Goal: Task Accomplishment & Management: Manage account settings

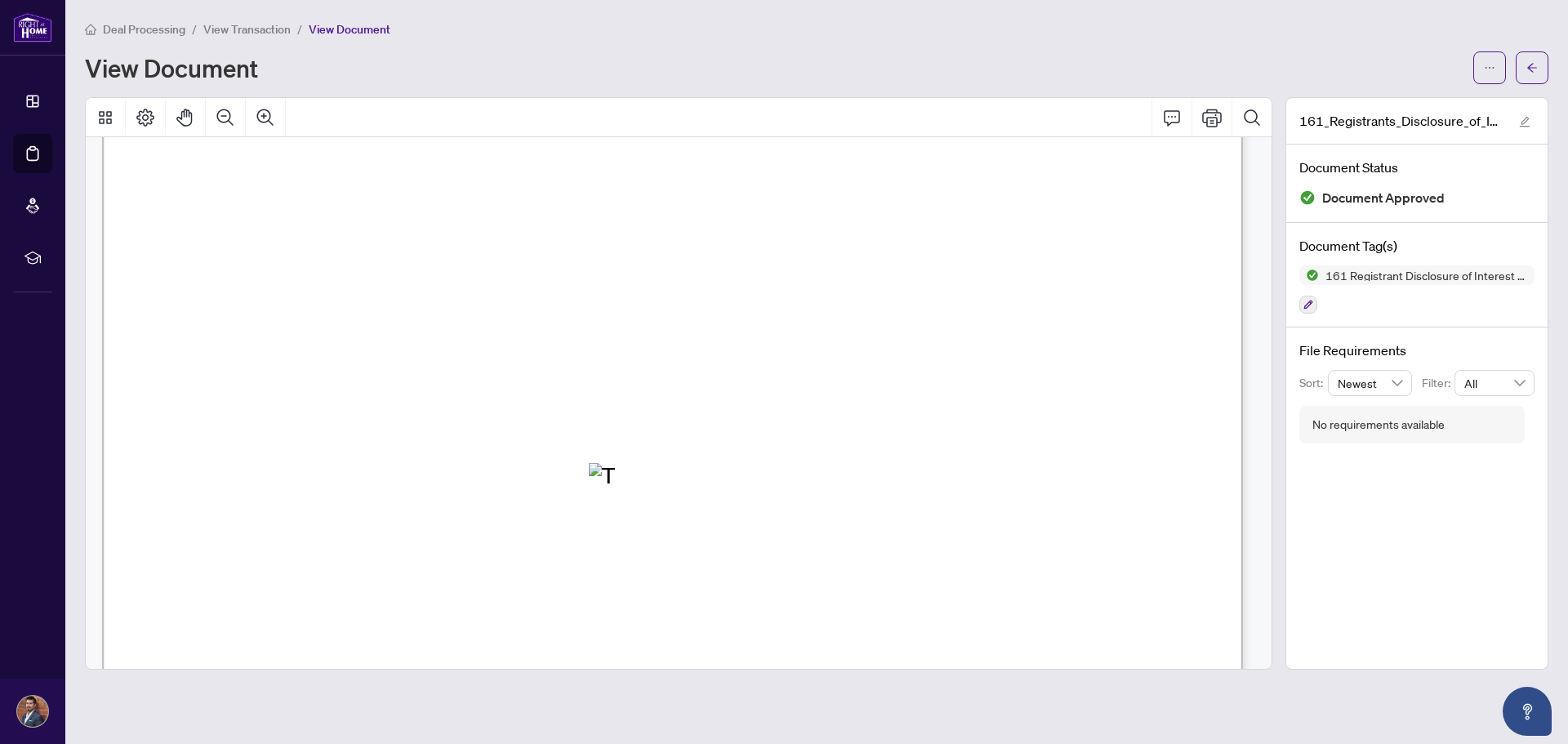
scroll to position [490, 0]
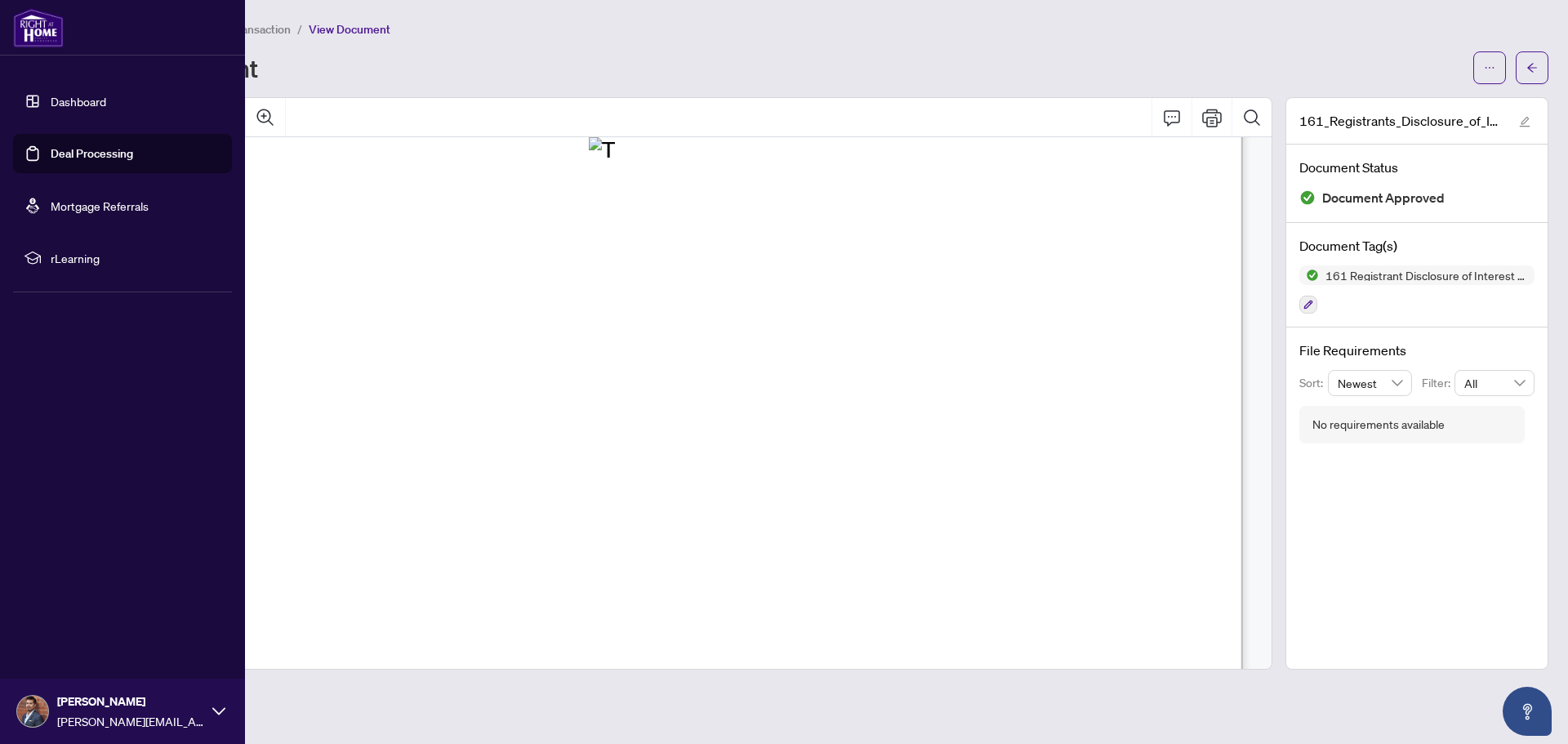
click at [11, 91] on ul "Dashboard Deal Processing Mortgage Referrals rLearning" at bounding box center [122, 180] width 245 height 222
click at [94, 160] on link "Deal Processing" at bounding box center [92, 153] width 83 height 15
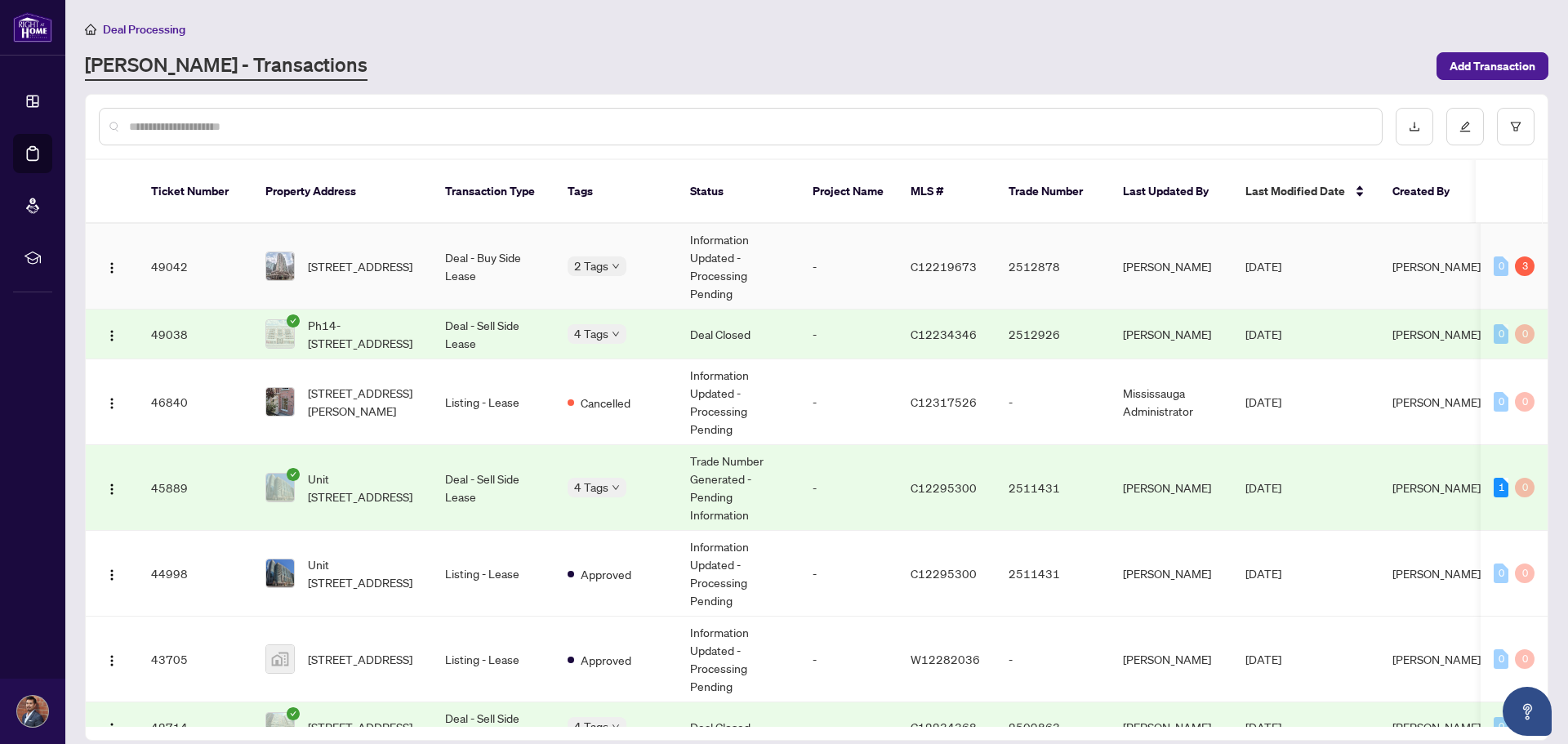
click at [368, 257] on span "[STREET_ADDRESS]" at bounding box center [359, 266] width 104 height 18
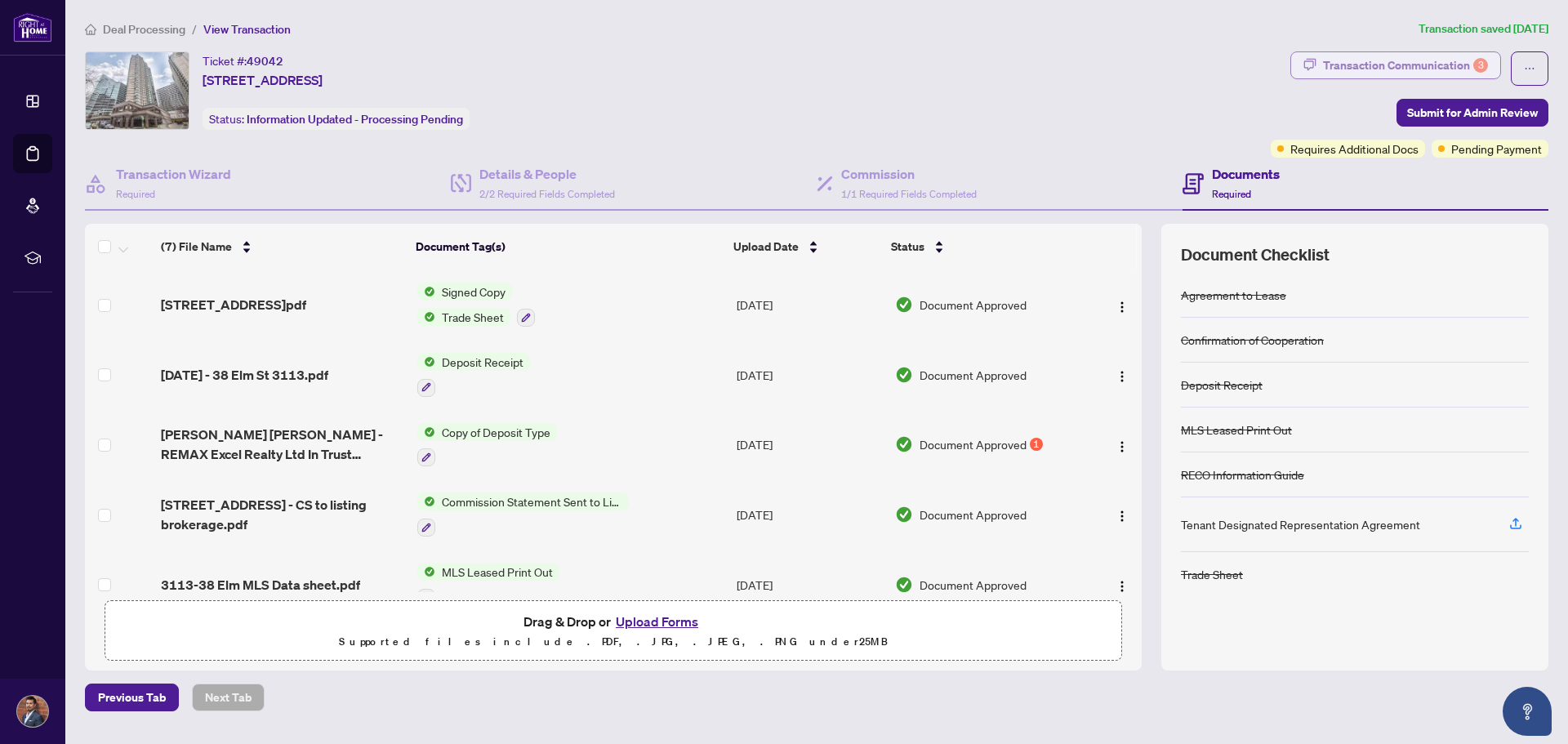
click at [1375, 62] on div "Transaction Communication 3" at bounding box center [1406, 65] width 165 height 26
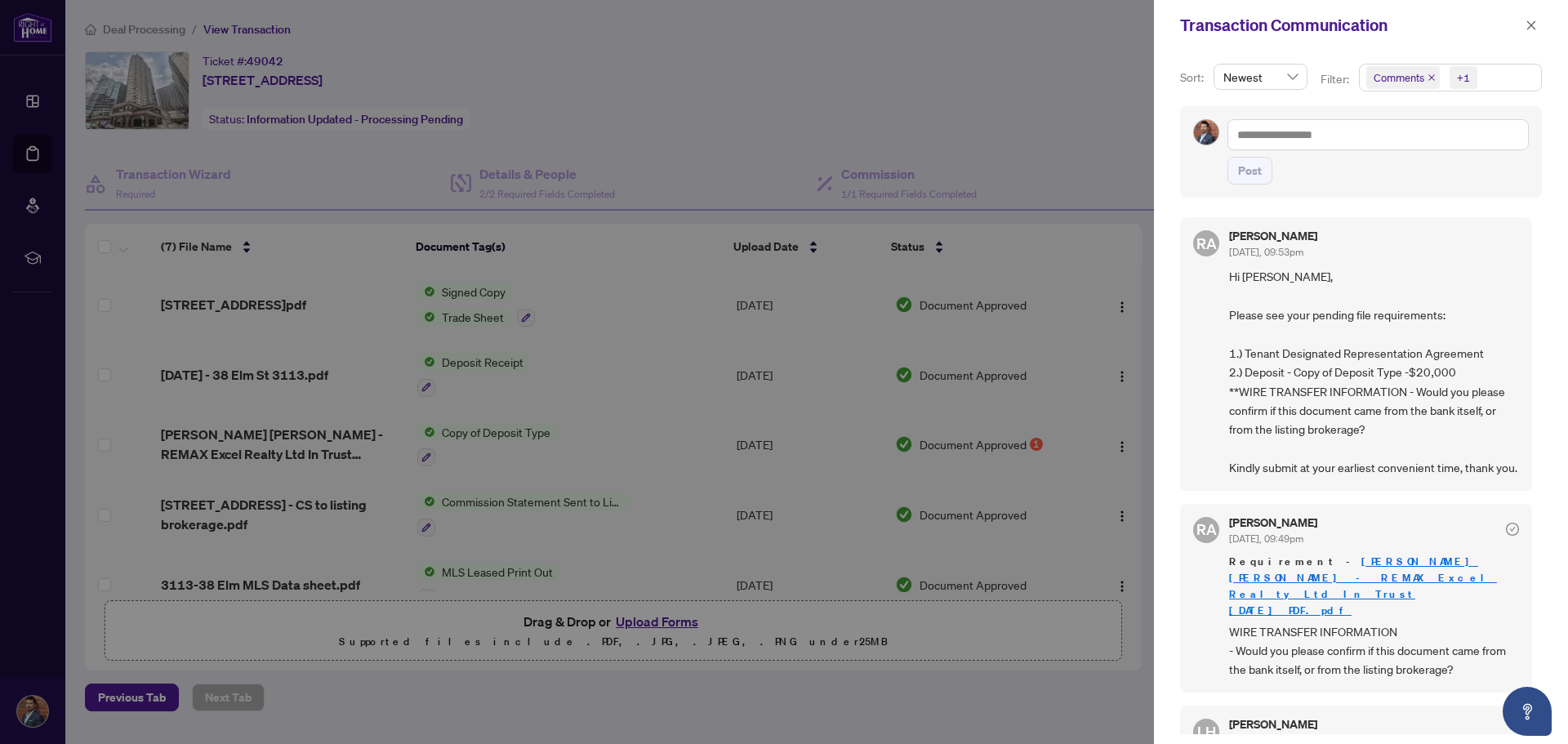
click at [1090, 248] on div at bounding box center [784, 372] width 1568 height 744
click at [1088, 171] on div at bounding box center [784, 372] width 1568 height 744
click at [1526, 26] on icon "close" at bounding box center [1531, 25] width 12 height 12
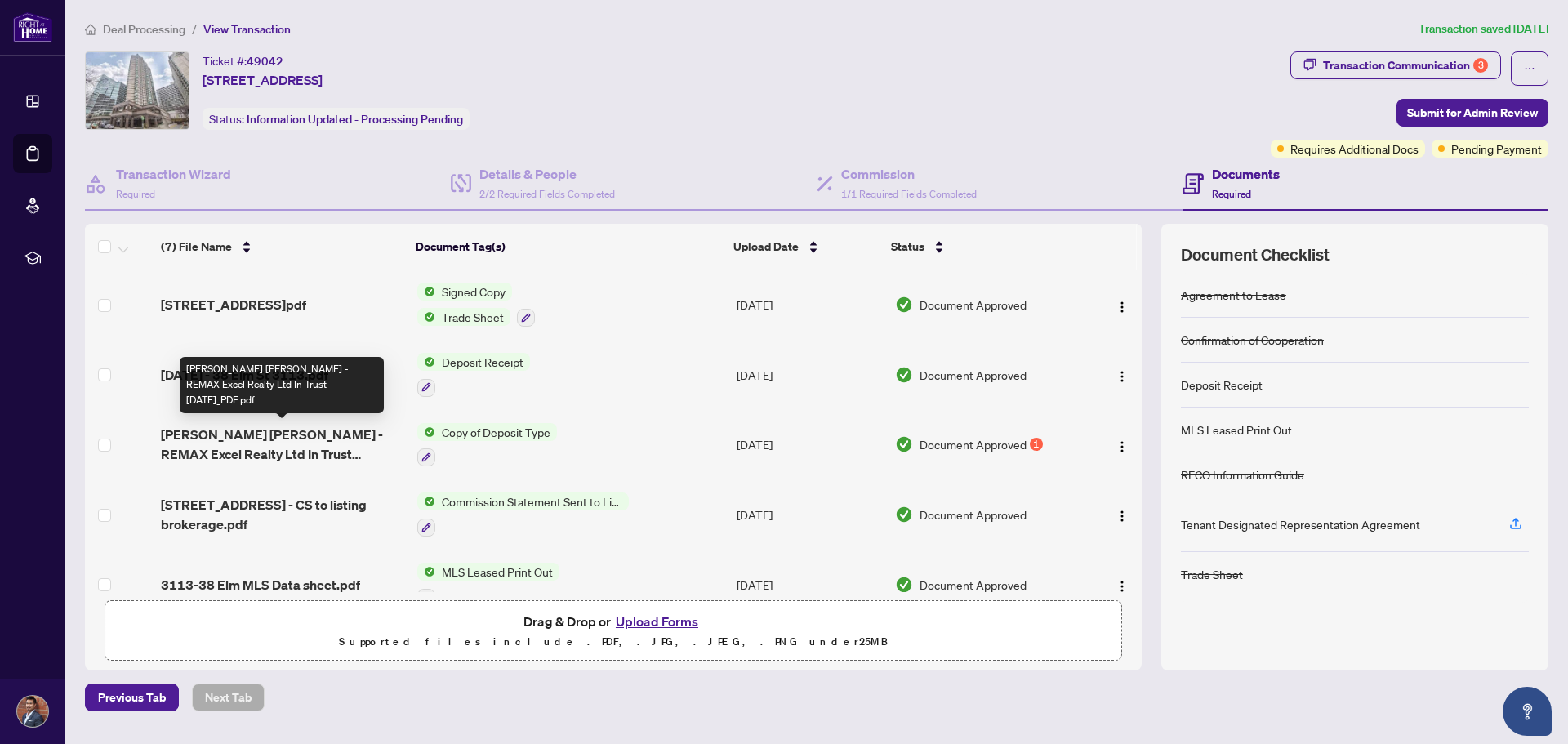
click at [318, 436] on span "[PERSON_NAME] [PERSON_NAME] - REMAX Excel Realty Ltd In Trust [DATE]_PDF.pdf" at bounding box center [281, 444] width 242 height 39
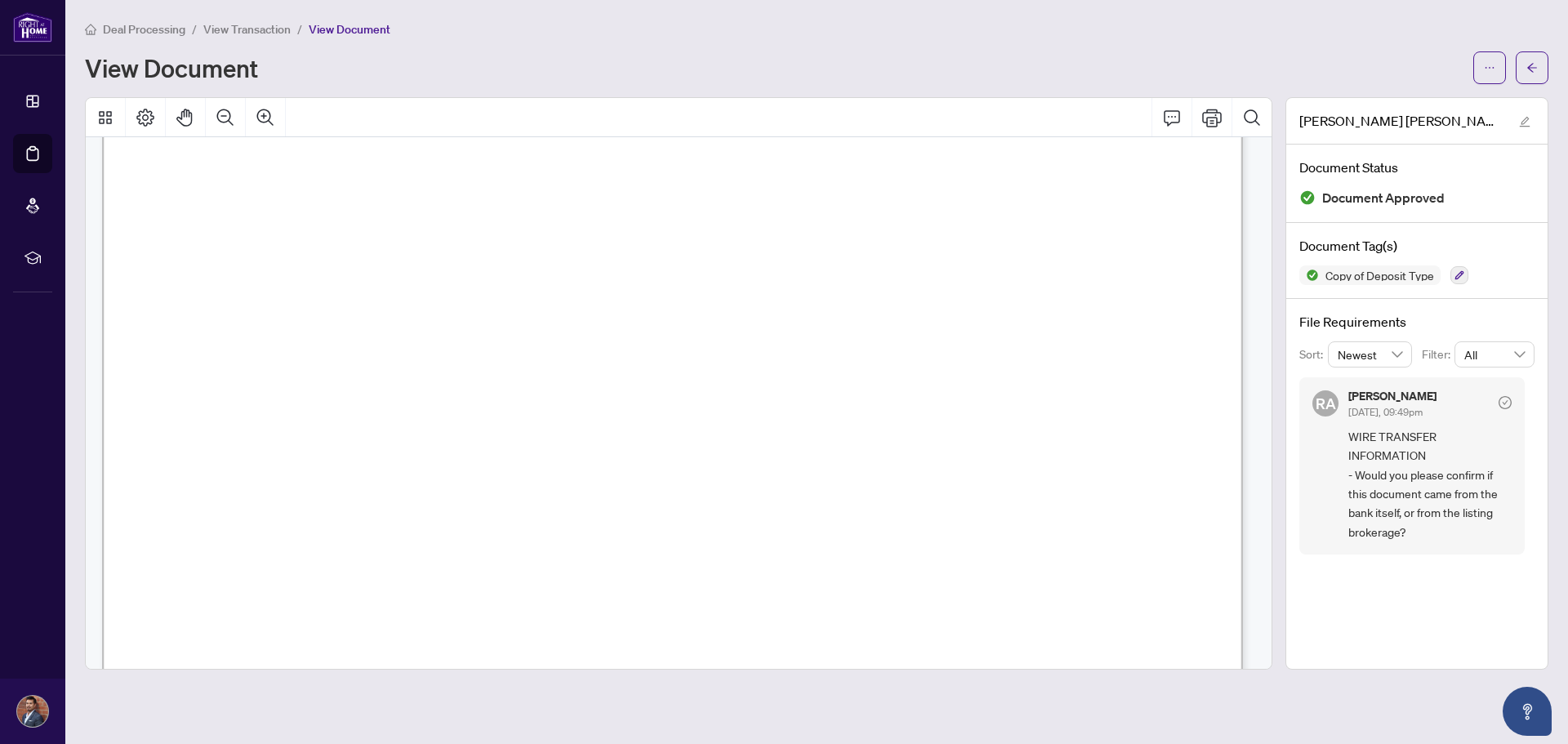
scroll to position [977, 0]
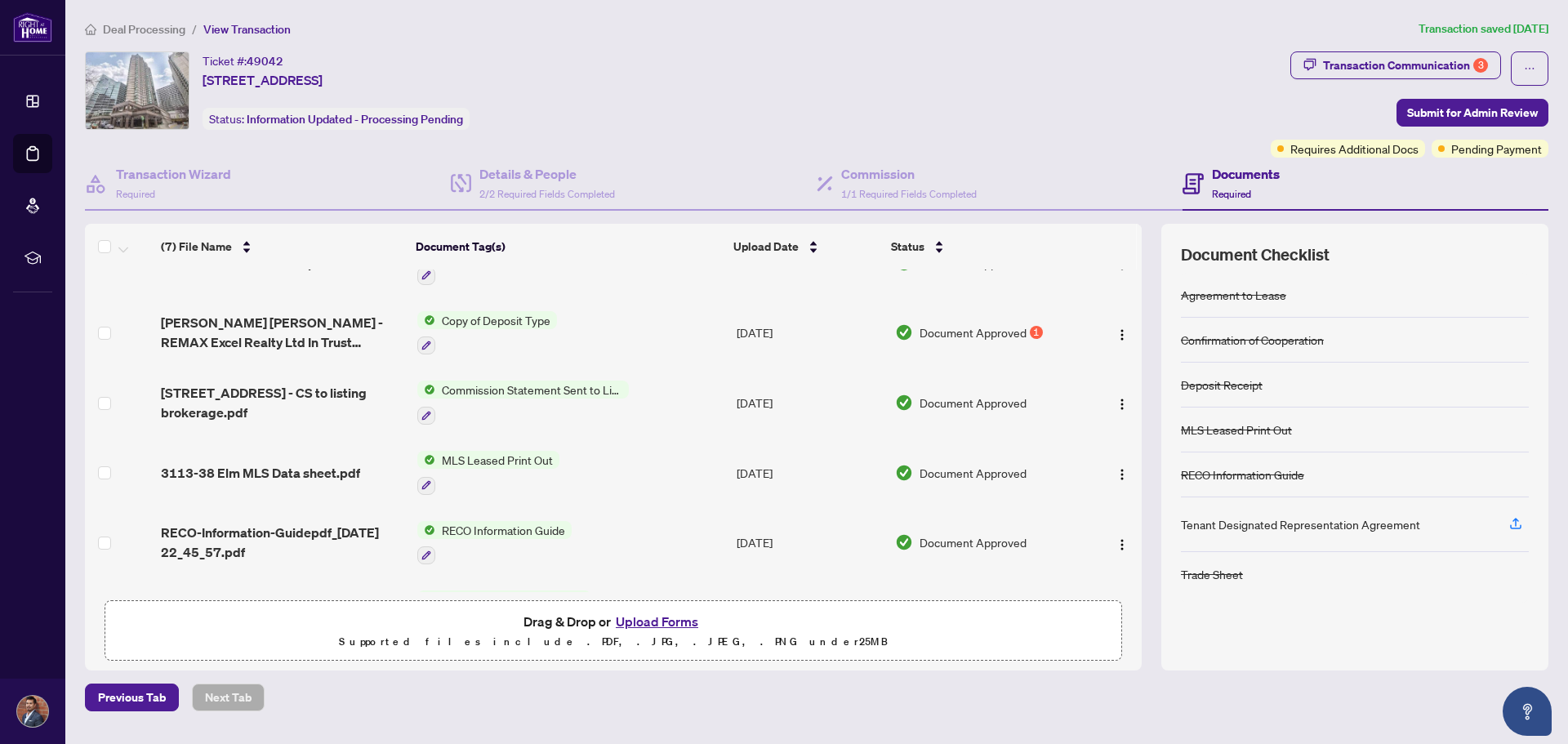
scroll to position [7, 0]
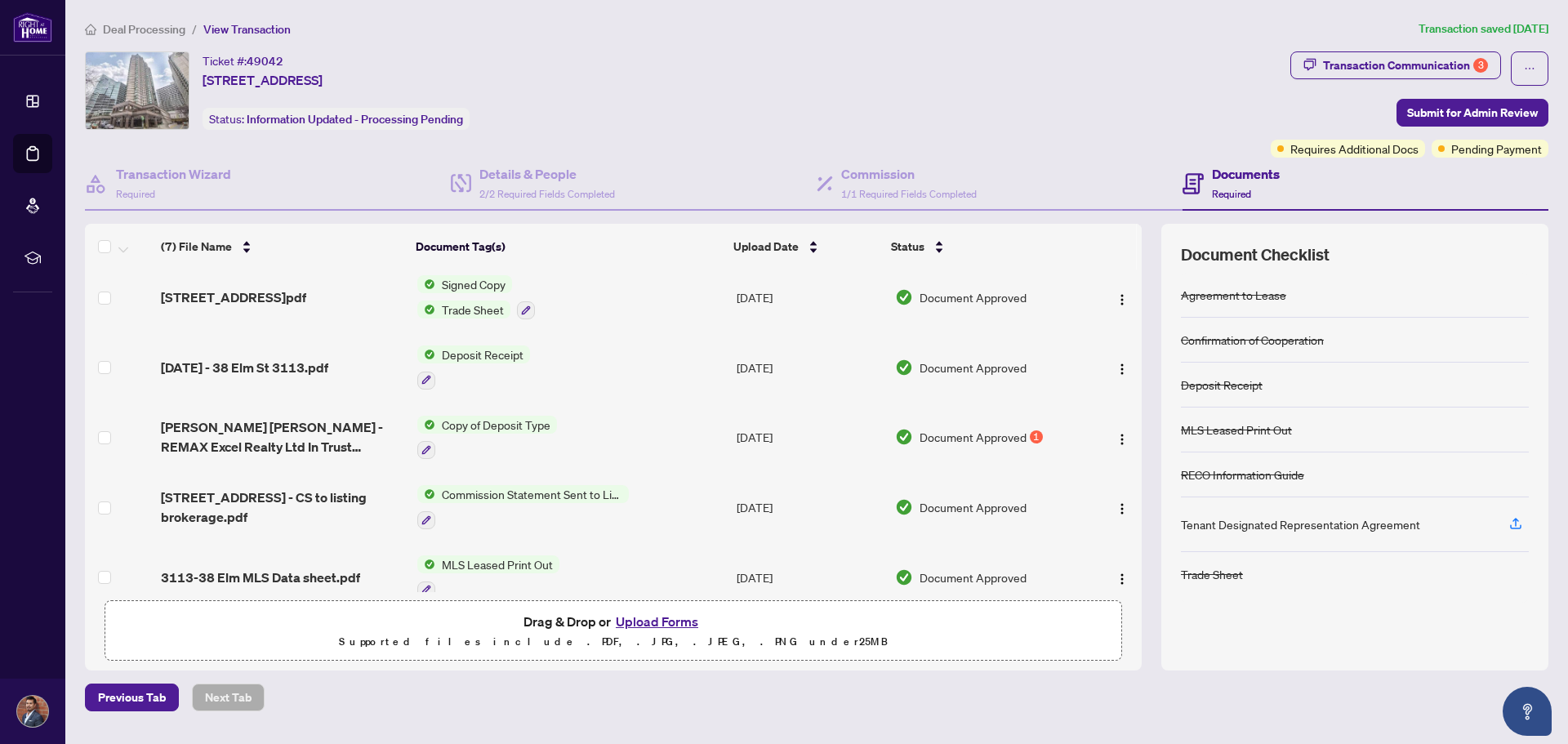
click at [946, 441] on span "Document Approved" at bounding box center [973, 437] width 107 height 18
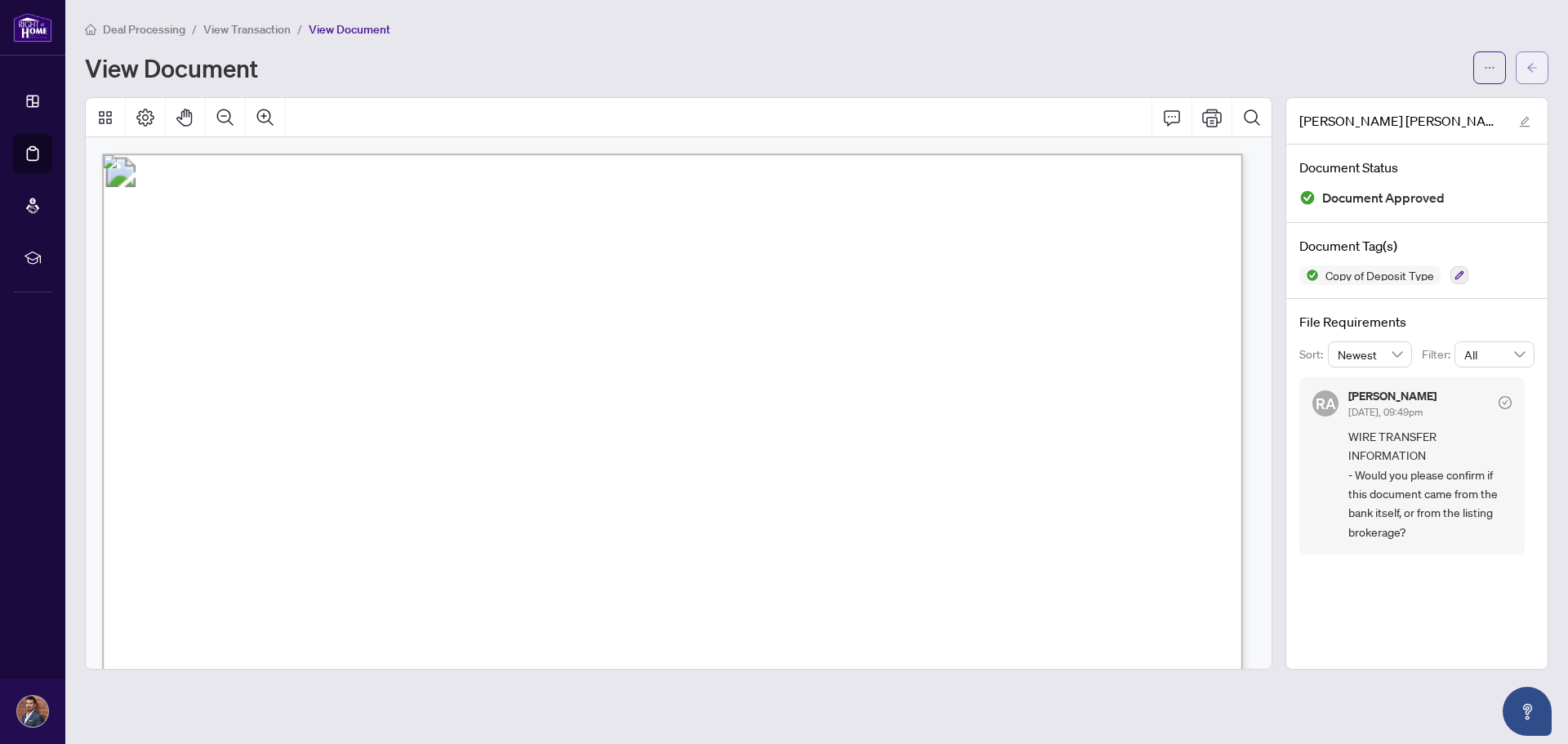
click at [1539, 67] on button "button" at bounding box center [1532, 68] width 33 height 33
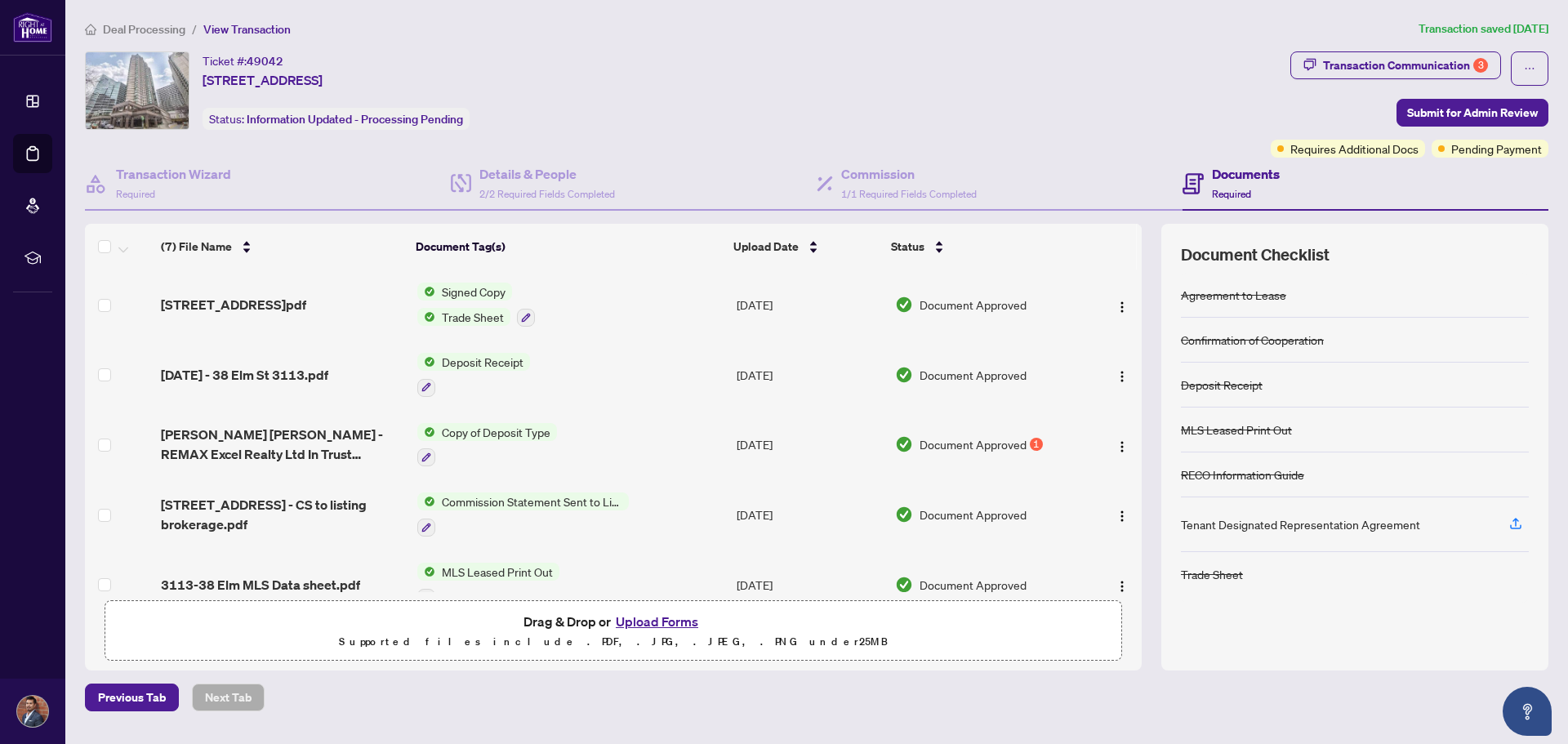
click at [1131, 245] on th at bounding box center [1109, 247] width 55 height 45
drag, startPoint x: 1511, startPoint y: 118, endPoint x: 1118, endPoint y: 212, distance: 404.1
click at [1118, 212] on div "Ticket #: 49042 [STREET_ADDRESS] Status: Information Updated - Processing Pendi…" at bounding box center [816, 361] width 1476 height 619
click at [1359, 67] on div "Transaction Communication 3" at bounding box center [1406, 65] width 165 height 26
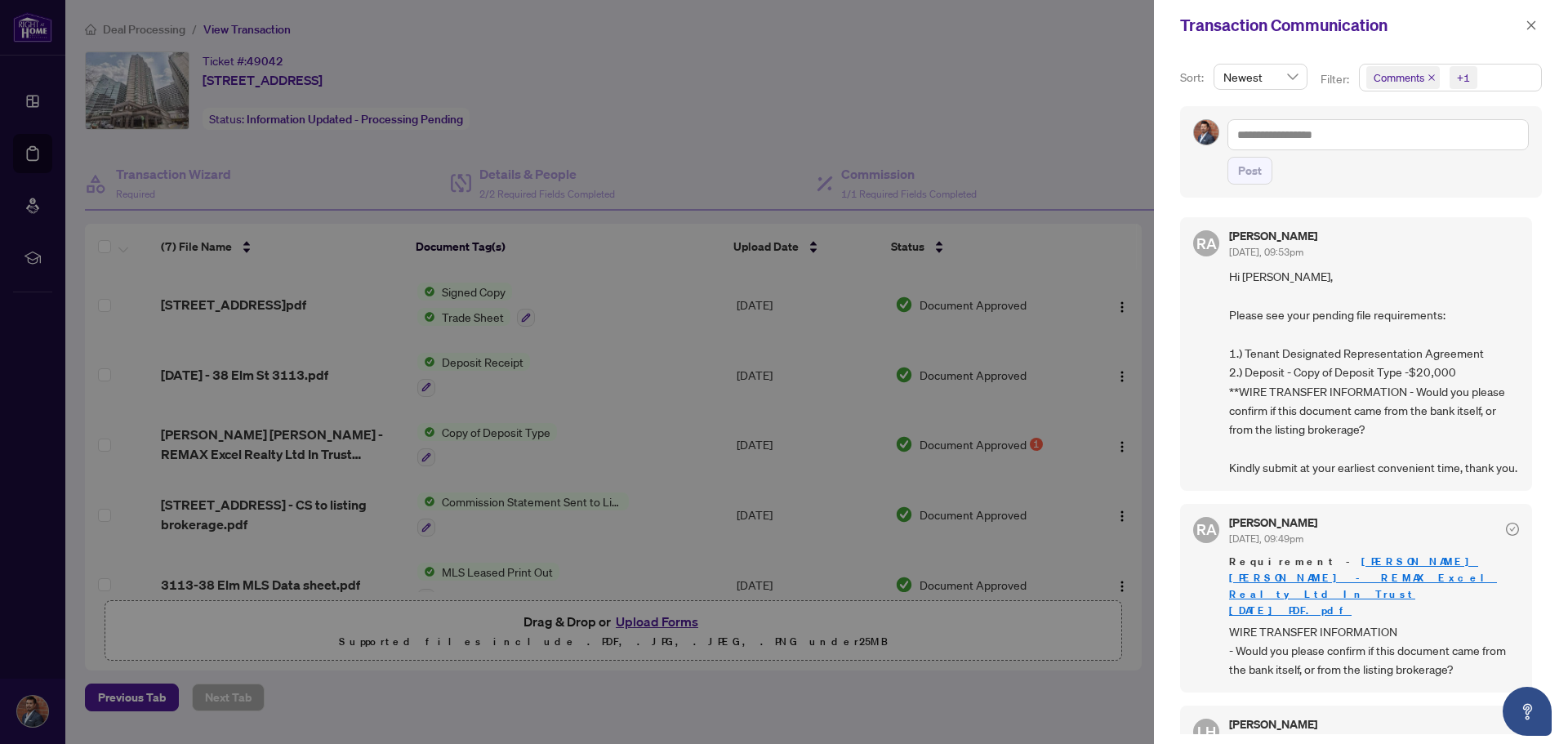
click at [747, 372] on div at bounding box center [784, 372] width 1568 height 744
click at [1530, 30] on icon "close" at bounding box center [1531, 25] width 12 height 12
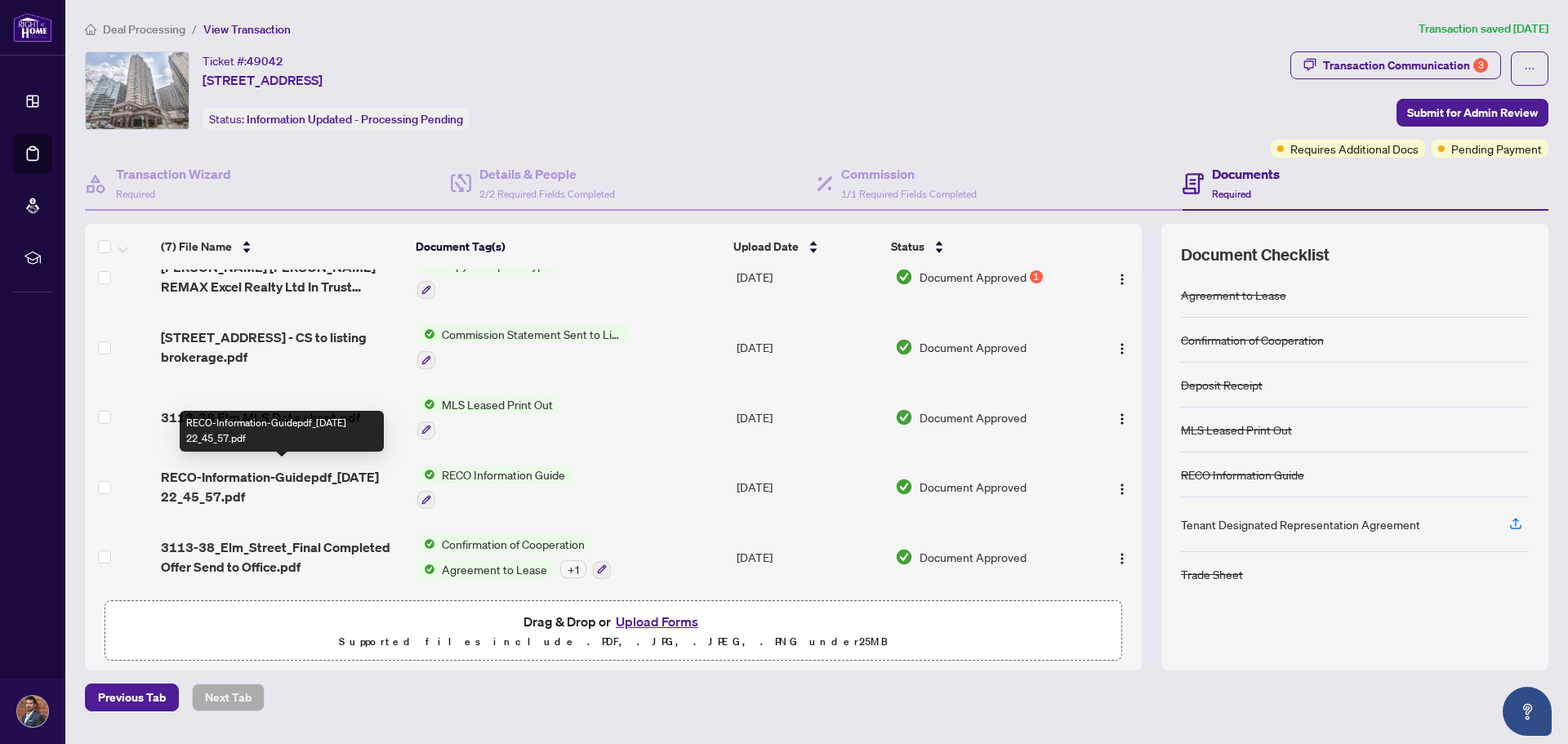
scroll to position [171, 0]
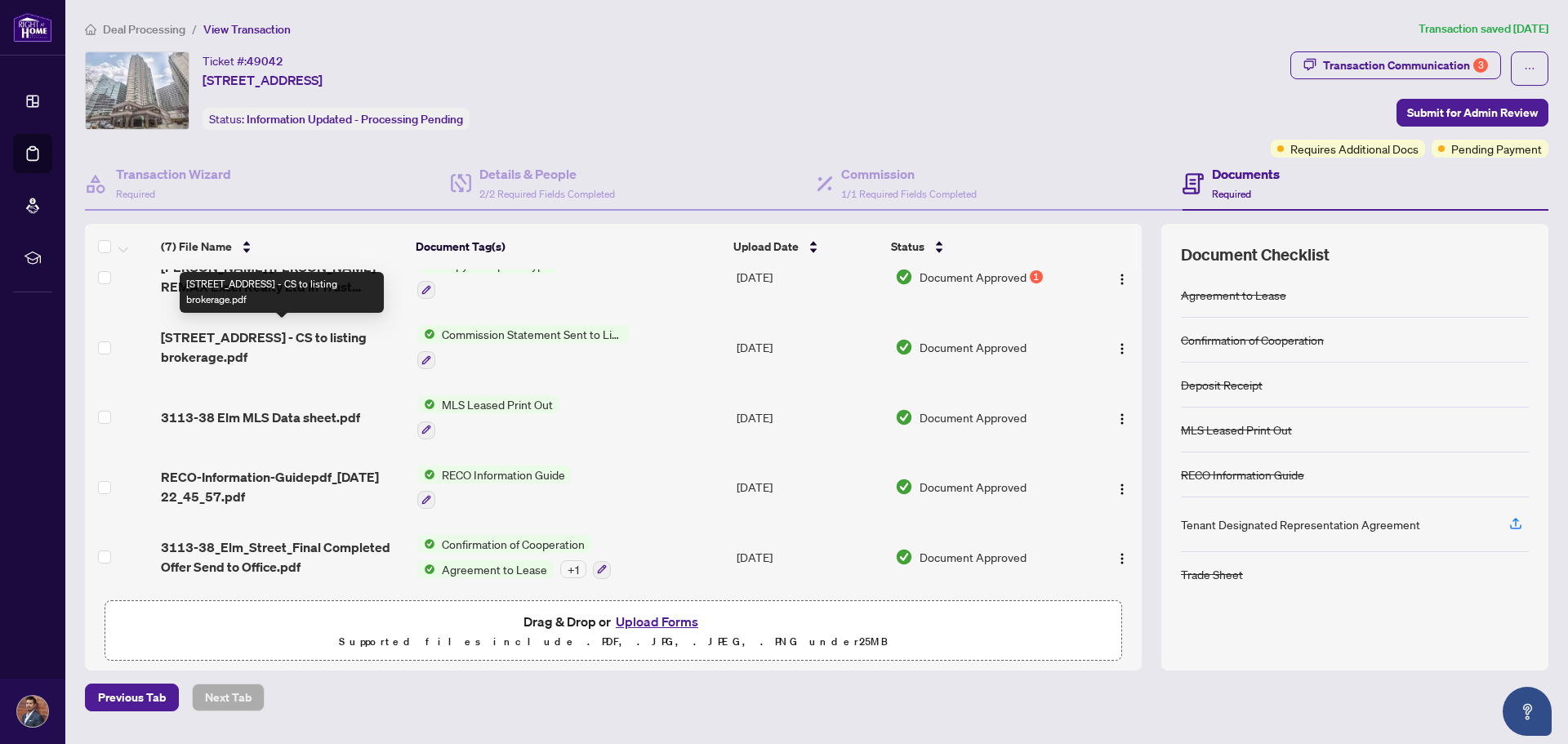
click at [279, 335] on span "[STREET_ADDRESS] - CS to listing brokerage.pdf" at bounding box center [281, 347] width 242 height 39
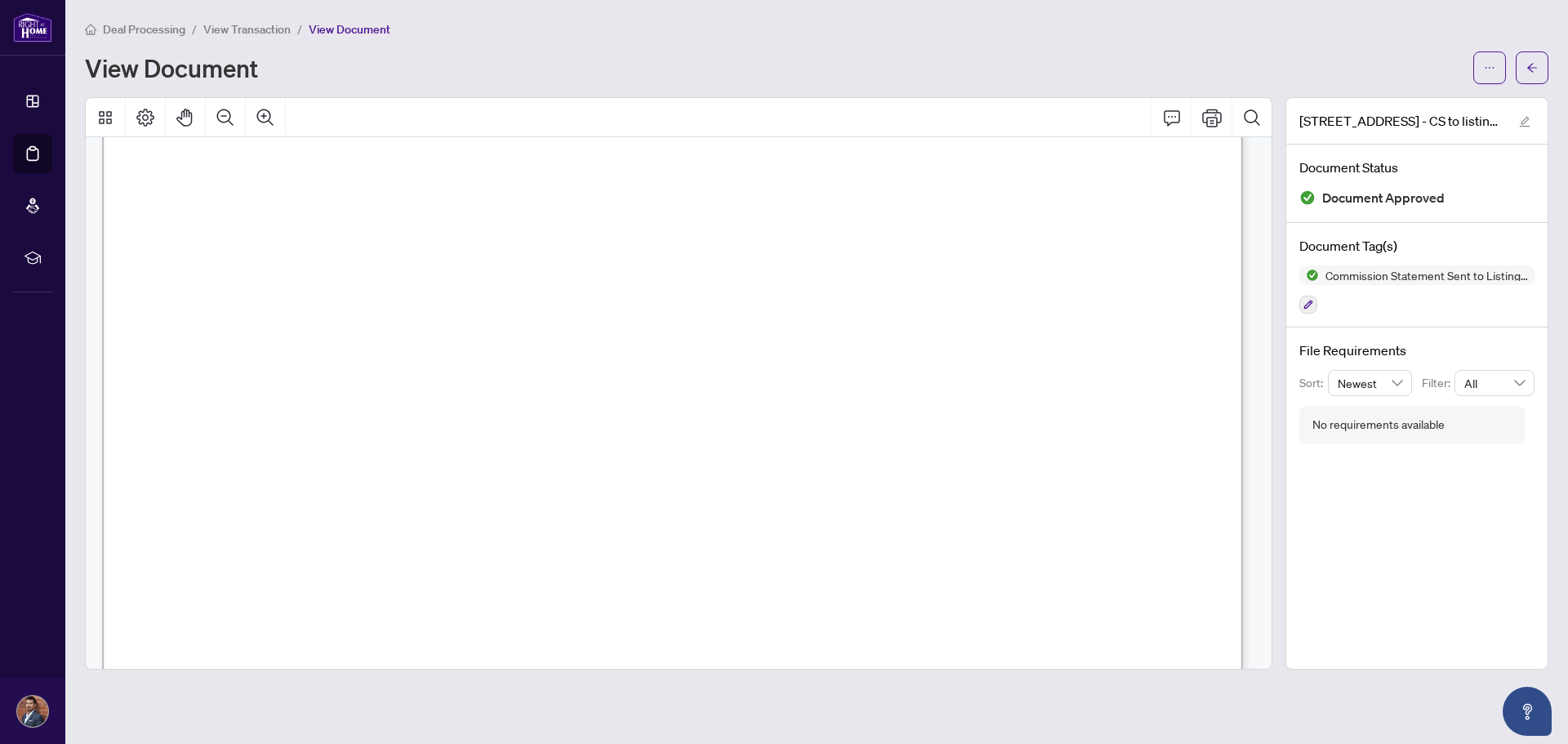
scroll to position [490, 0]
click at [1532, 69] on icon "arrow-left" at bounding box center [1532, 67] width 12 height 12
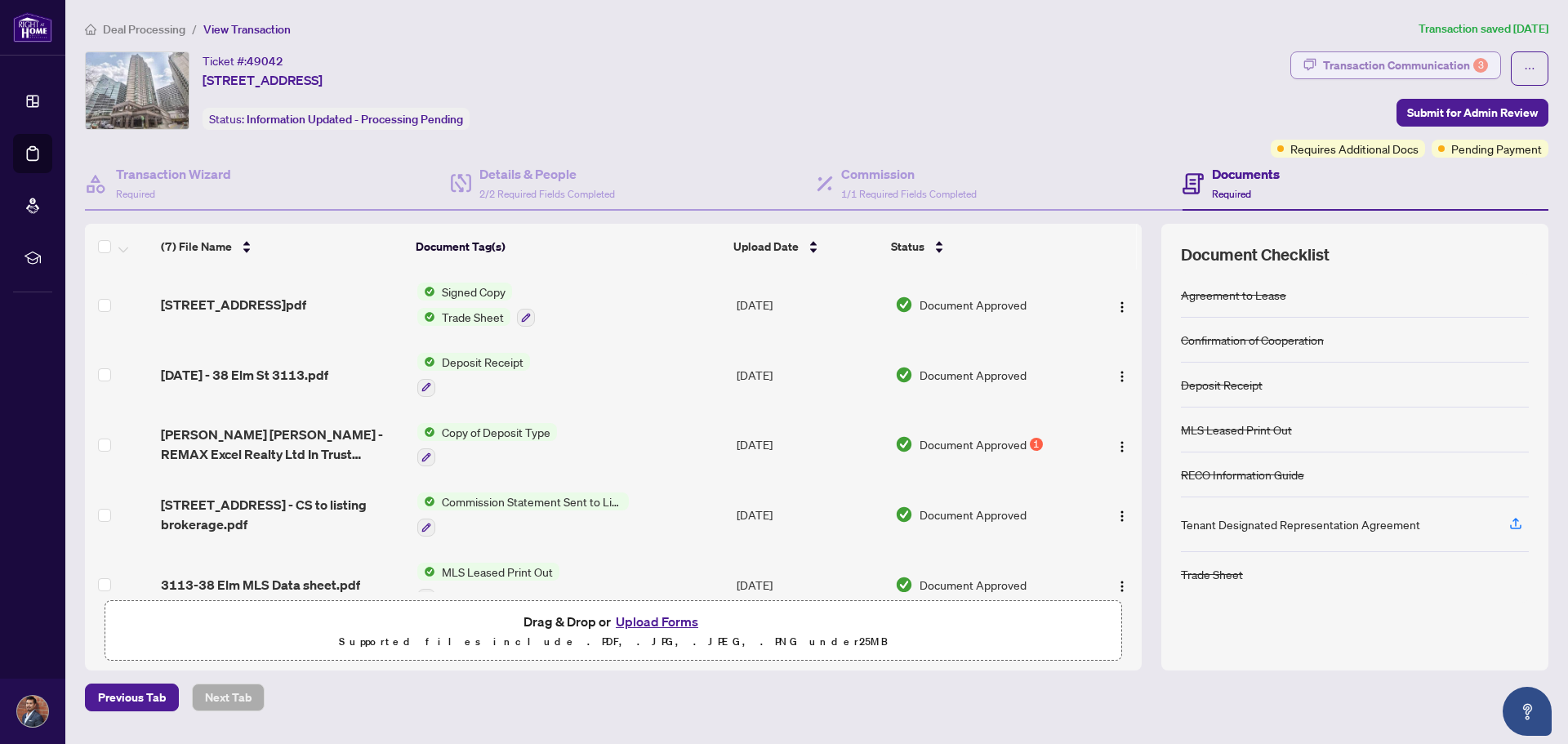
click at [1383, 68] on div "Transaction Communication 3" at bounding box center [1406, 65] width 165 height 26
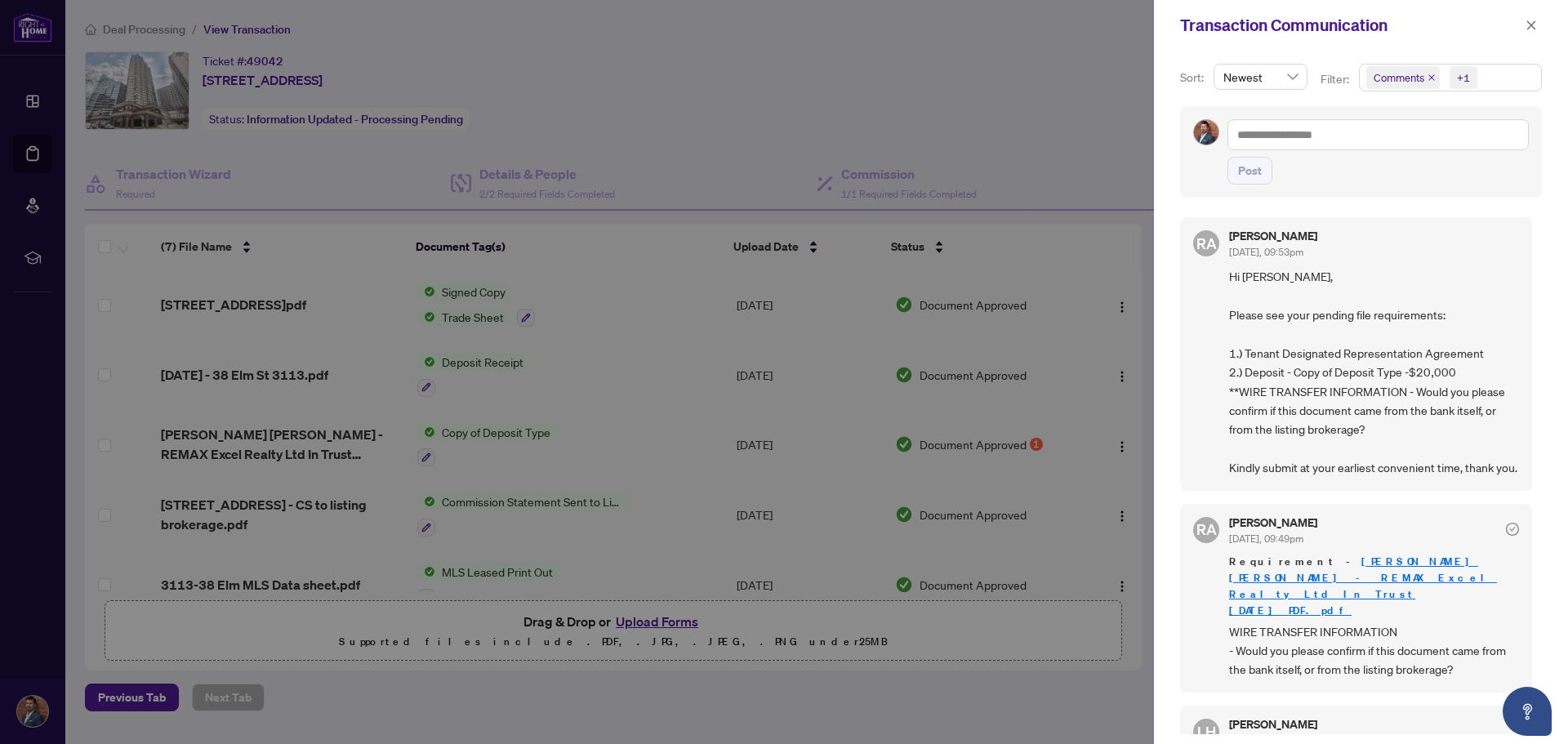
click at [704, 131] on div at bounding box center [784, 372] width 1568 height 744
click at [976, 414] on div at bounding box center [784, 372] width 1568 height 744
click at [1529, 24] on icon "close" at bounding box center [1531, 25] width 12 height 12
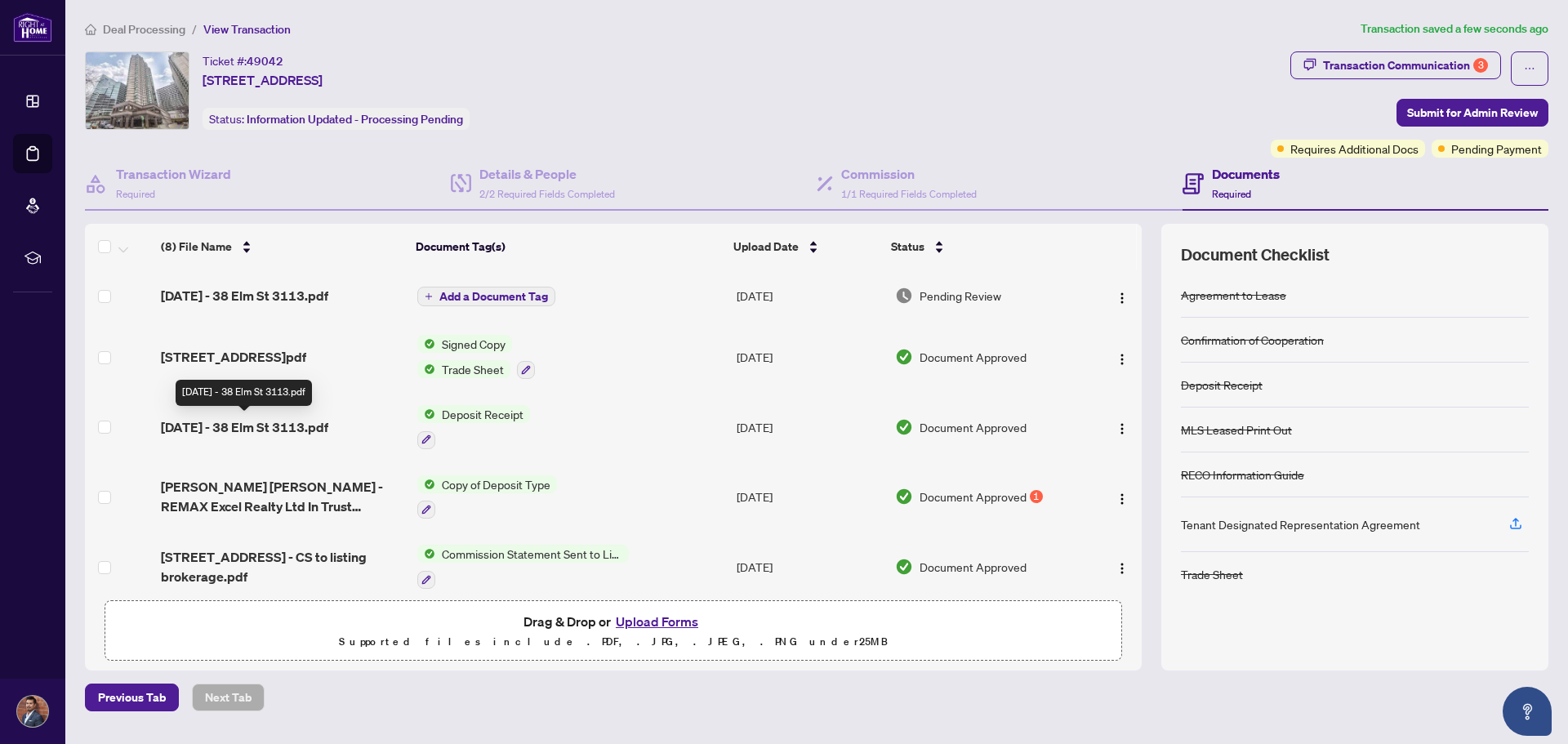
click at [257, 423] on span "[DATE] - 38 Elm St 3113.pdf" at bounding box center [244, 427] width 167 height 20
click at [1112, 298] on button "button" at bounding box center [1122, 295] width 26 height 26
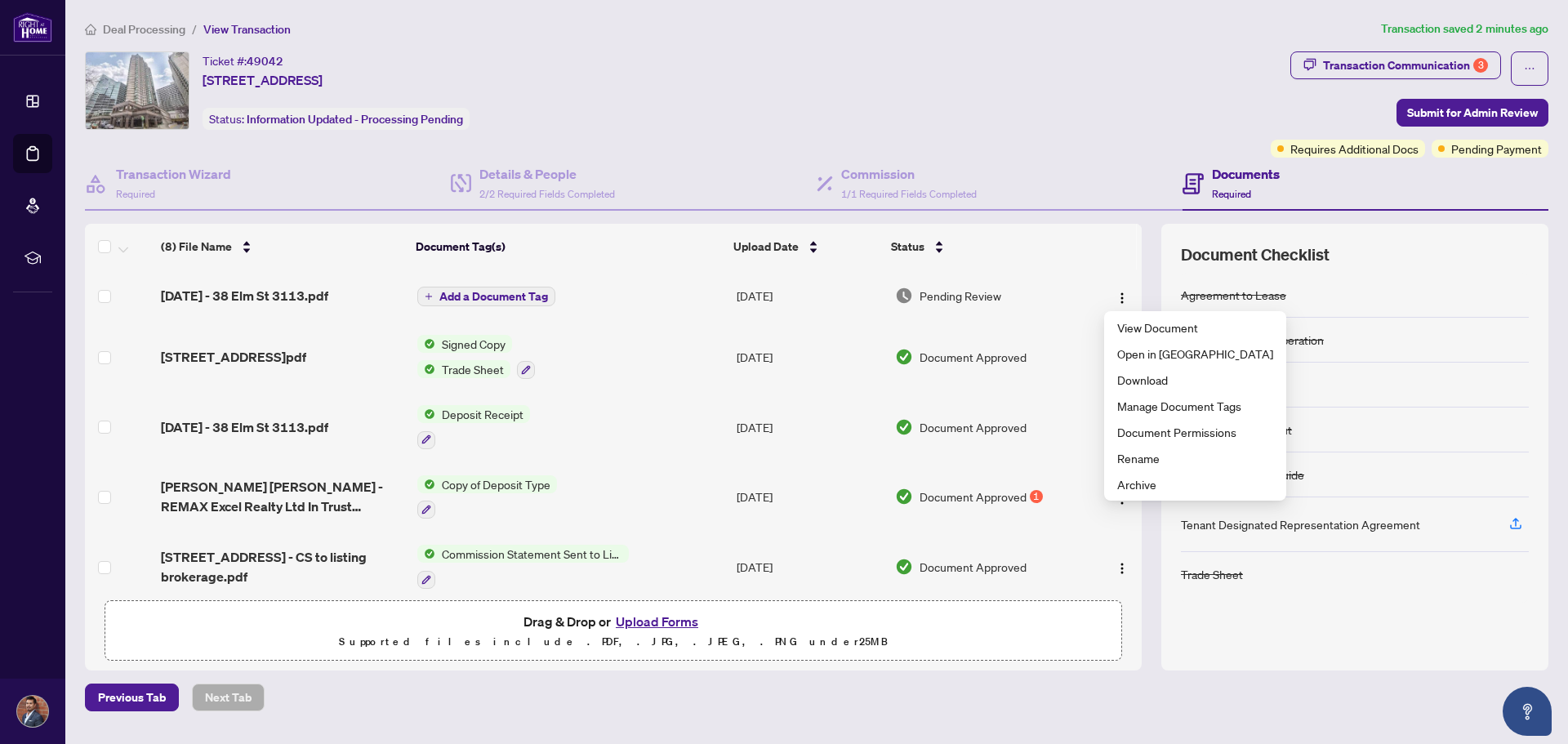
click at [1098, 132] on div "Ticket #: 49042 [STREET_ADDRESS] Status: Information Updated - Processing Pendi…" at bounding box center [674, 104] width 1186 height 106
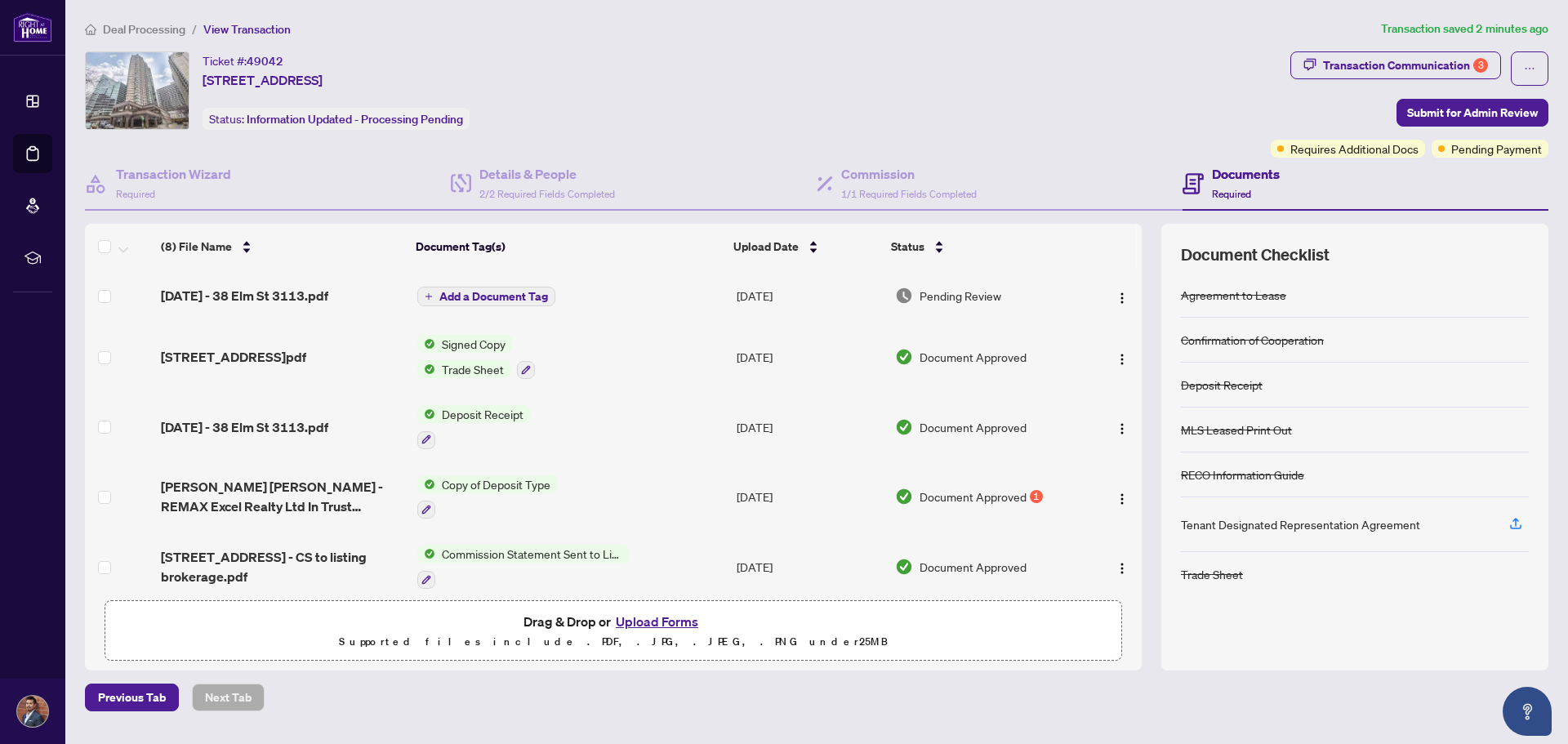
click at [140, 24] on span "Deal Processing" at bounding box center [143, 29] width 83 height 15
